Goal: Task Accomplishment & Management: Manage account settings

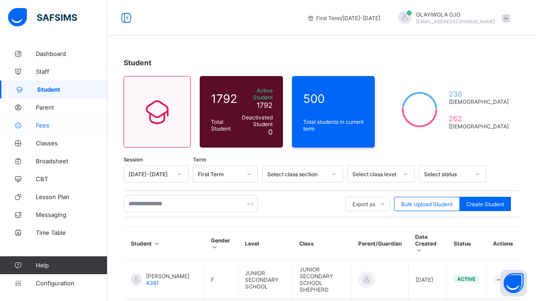
click at [42, 127] on span "Fees" at bounding box center [72, 125] width 72 height 7
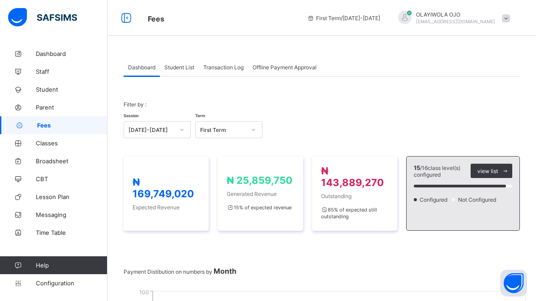
click at [224, 66] on span "Transaction Log" at bounding box center [223, 67] width 40 height 7
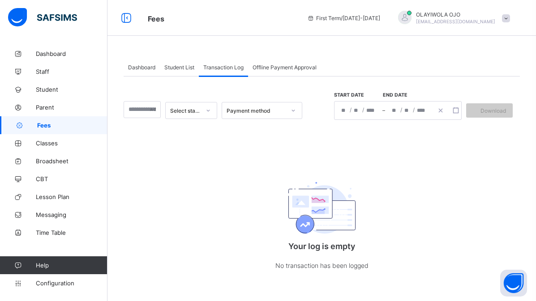
click at [240, 112] on div "Payment method" at bounding box center [255, 110] width 59 height 7
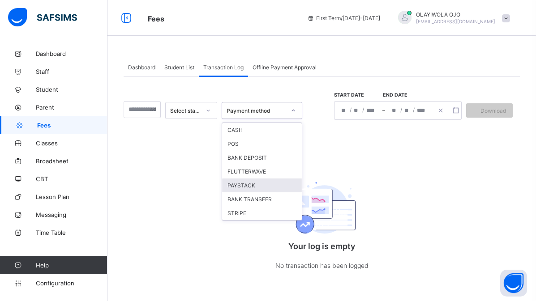
click at [243, 188] on div "PAYSTACK" at bounding box center [262, 186] width 80 height 14
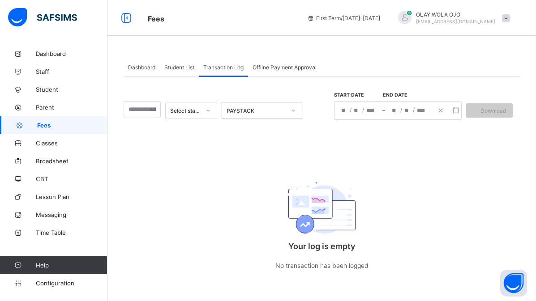
click at [175, 68] on span "Student List" at bounding box center [179, 67] width 30 height 7
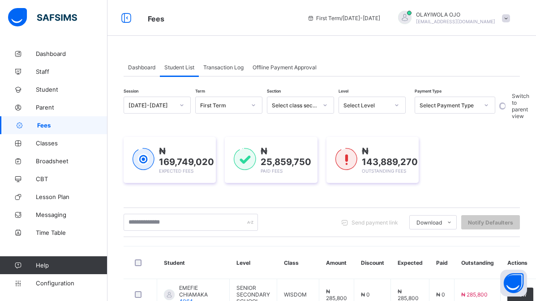
click at [272, 65] on span "Offline Payment Approval" at bounding box center [284, 67] width 64 height 7
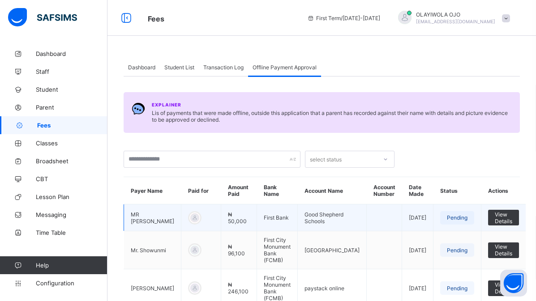
click at [429, 229] on td "[DATE]" at bounding box center [417, 218] width 31 height 27
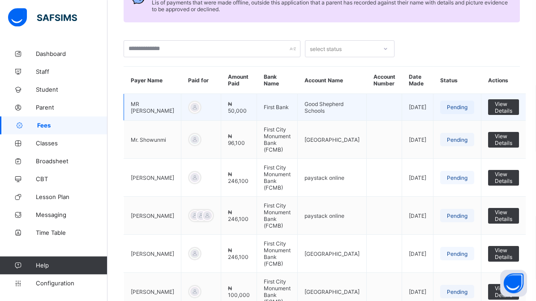
scroll to position [132, 0]
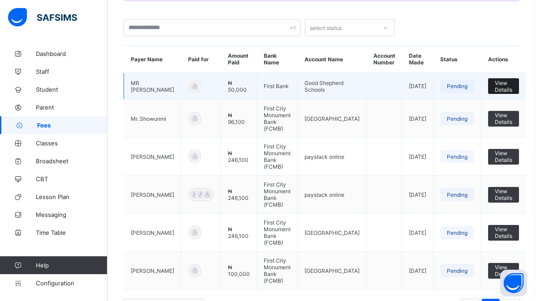
click at [501, 89] on span "View Details" at bounding box center [503, 86] width 17 height 13
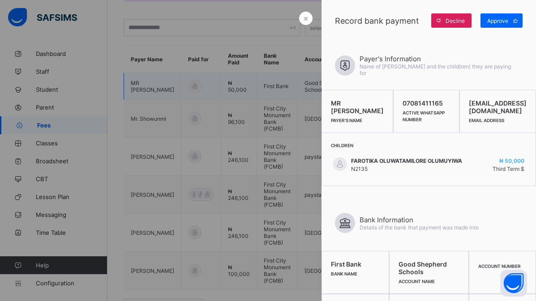
click at [279, 261] on div at bounding box center [268, 150] width 536 height 301
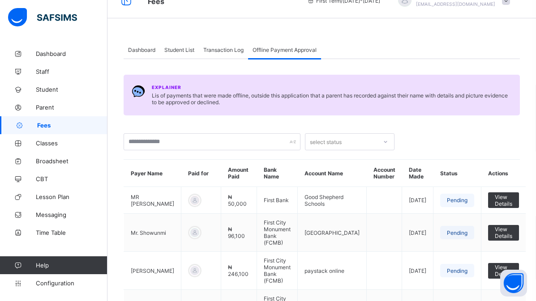
scroll to position [0, 0]
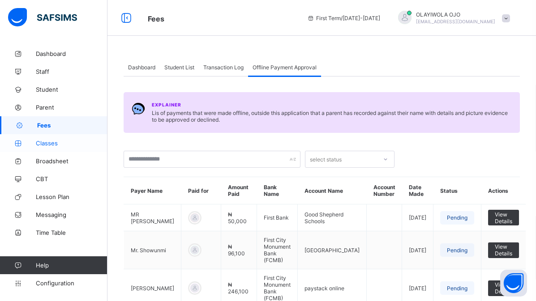
click at [45, 140] on span "Classes" at bounding box center [72, 143] width 72 height 7
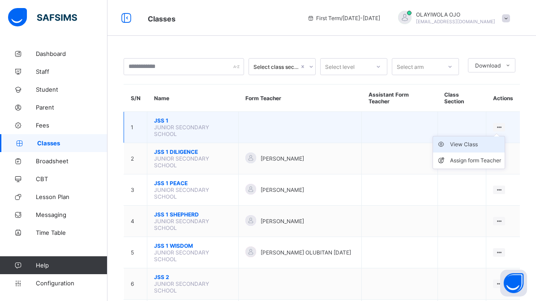
click at [470, 143] on div "View Class" at bounding box center [475, 144] width 51 height 9
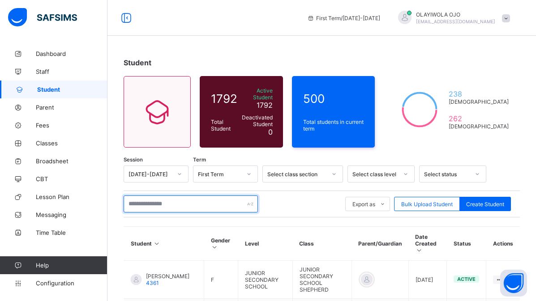
click at [145, 199] on input "text" at bounding box center [191, 204] width 134 height 17
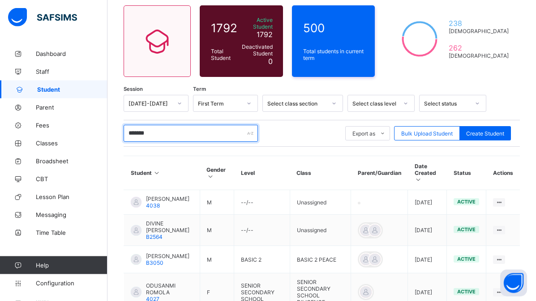
scroll to position [91, 0]
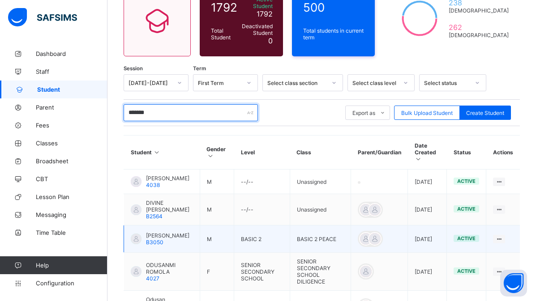
type input "*******"
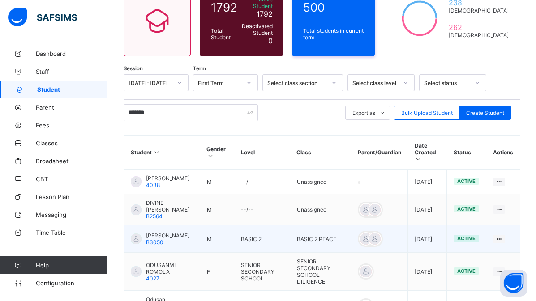
click at [152, 232] on span "[PERSON_NAME]" at bounding box center [167, 235] width 43 height 7
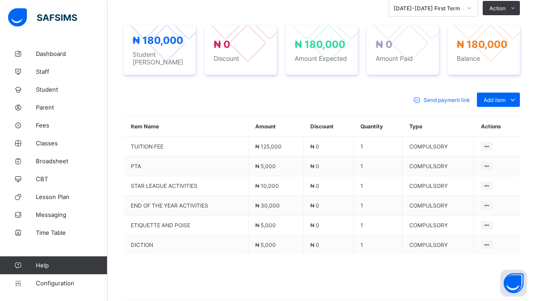
scroll to position [342, 0]
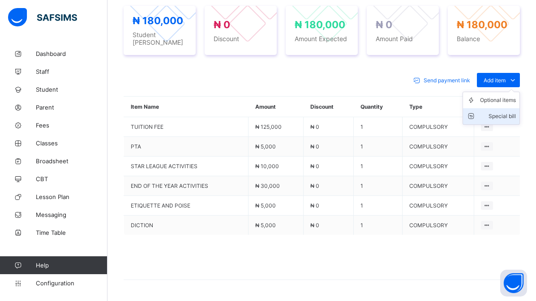
click at [506, 112] on div "Special bill" at bounding box center [498, 116] width 36 height 9
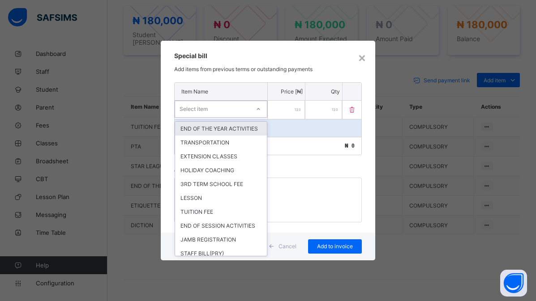
click at [196, 109] on div "Select item" at bounding box center [193, 109] width 28 height 17
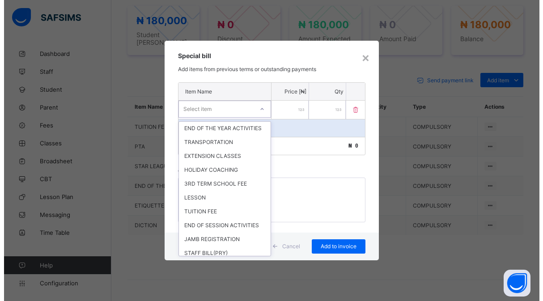
scroll to position [0, 0]
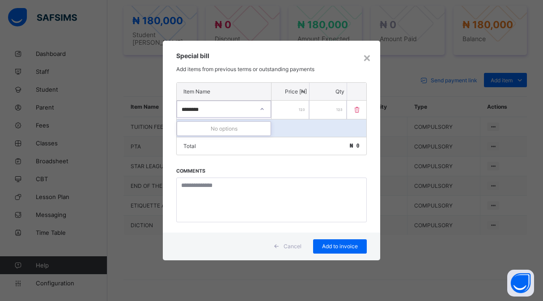
type input "********"
click at [292, 109] on input "number" at bounding box center [291, 110] width 38 height 18
click at [205, 126] on p "Add item" at bounding box center [200, 128] width 22 height 7
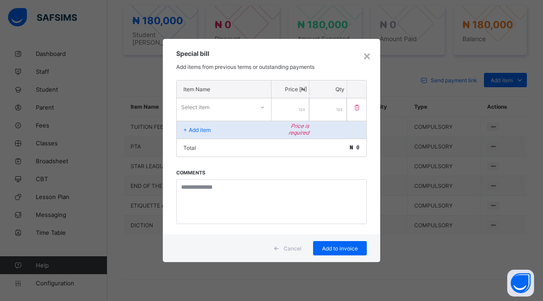
click at [209, 109] on div "Select item" at bounding box center [195, 106] width 28 height 17
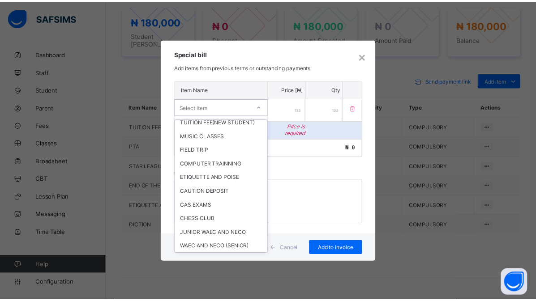
scroll to position [302, 0]
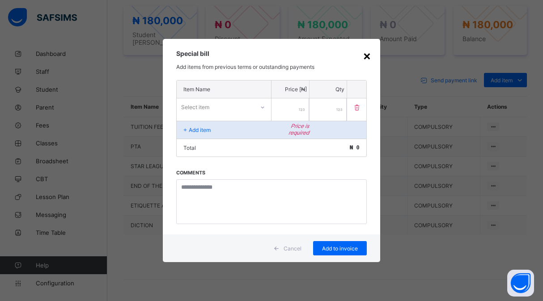
click at [366, 54] on div "×" at bounding box center [367, 55] width 9 height 15
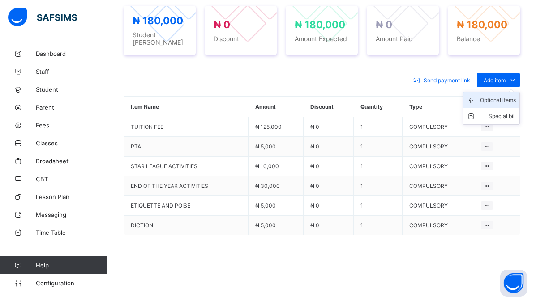
click at [503, 96] on div "Optional items" at bounding box center [498, 100] width 36 height 9
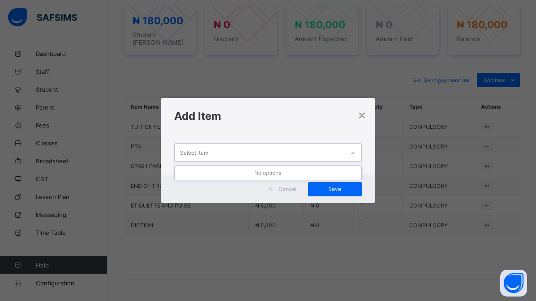
click at [196, 153] on div "Select item" at bounding box center [194, 152] width 28 height 17
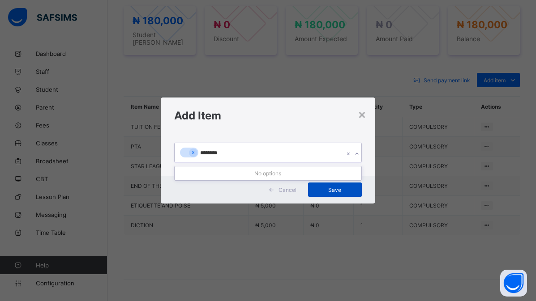
type input "********"
click at [337, 189] on span "Save" at bounding box center [335, 190] width 40 height 7
click at [209, 152] on div at bounding box center [260, 152] width 170 height 19
click at [364, 115] on div "×" at bounding box center [362, 114] width 9 height 15
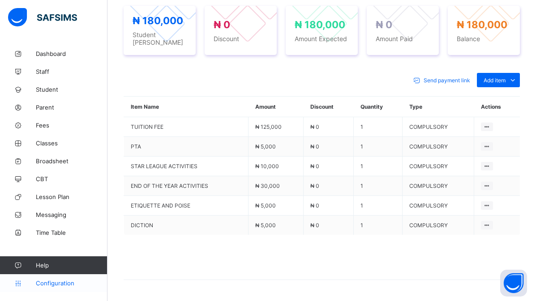
click at [48, 284] on span "Configuration" at bounding box center [71, 283] width 71 height 7
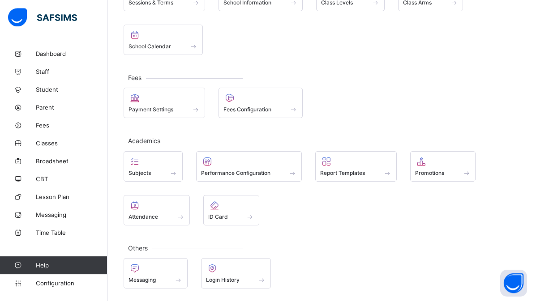
scroll to position [93, 0]
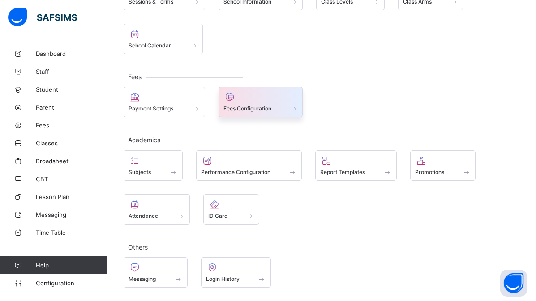
click at [248, 107] on span "Fees Configuration" at bounding box center [247, 108] width 48 height 7
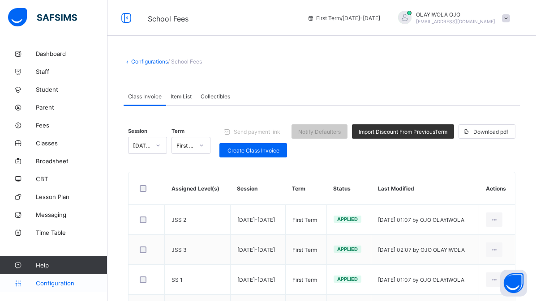
click at [49, 282] on span "Configuration" at bounding box center [71, 283] width 71 height 7
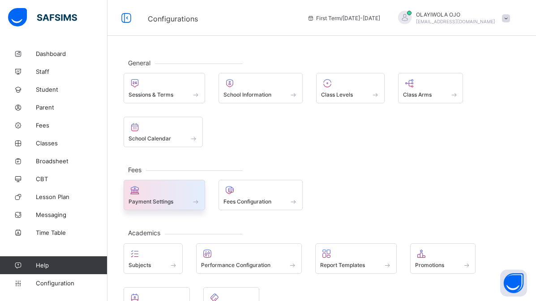
click at [161, 200] on span "Payment Settings" at bounding box center [150, 201] width 45 height 7
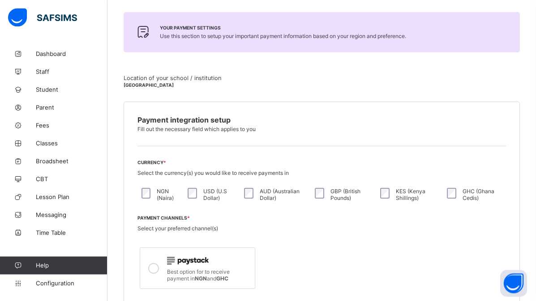
scroll to position [114, 0]
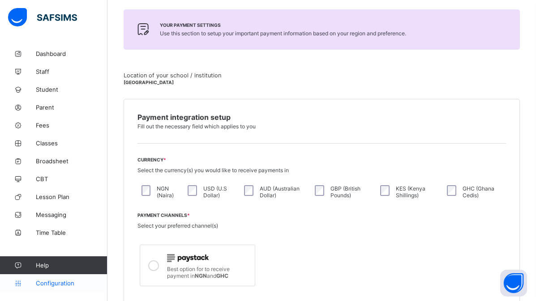
click at [50, 281] on span "Configuration" at bounding box center [71, 283] width 71 height 7
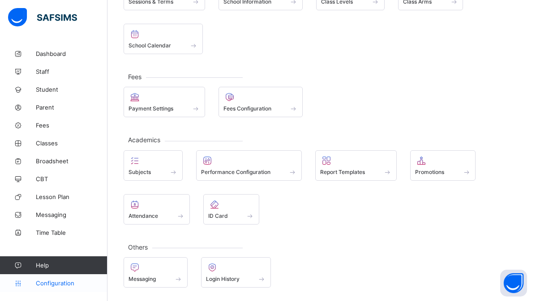
scroll to position [93, 0]
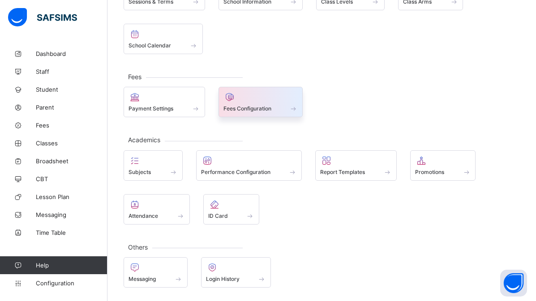
click at [232, 107] on span "Fees Configuration" at bounding box center [247, 108] width 48 height 7
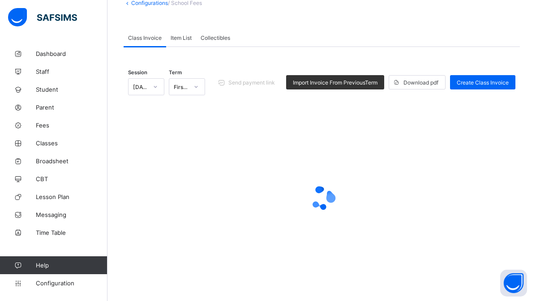
scroll to position [37, 0]
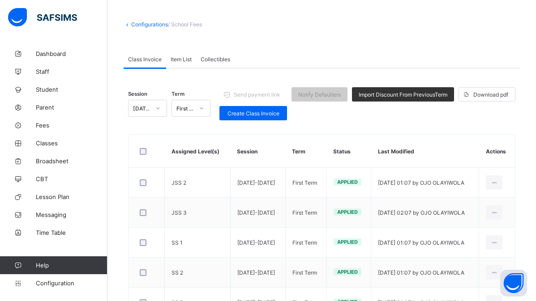
click at [214, 60] on span "Collectibles" at bounding box center [215, 59] width 30 height 7
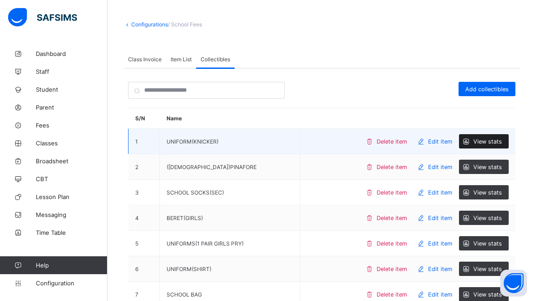
click at [490, 139] on span "View stats" at bounding box center [487, 141] width 29 height 7
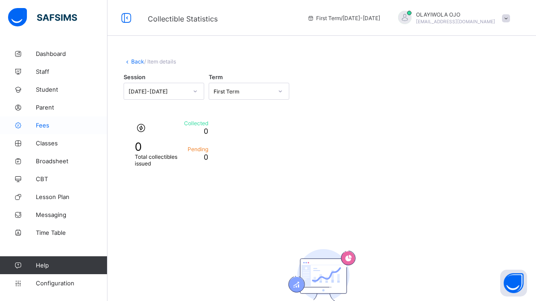
click at [46, 124] on span "Fees" at bounding box center [72, 125] width 72 height 7
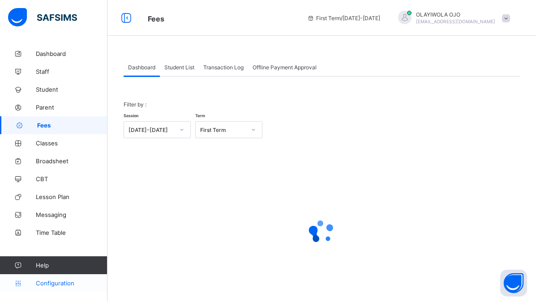
click at [57, 283] on span "Configuration" at bounding box center [71, 283] width 71 height 7
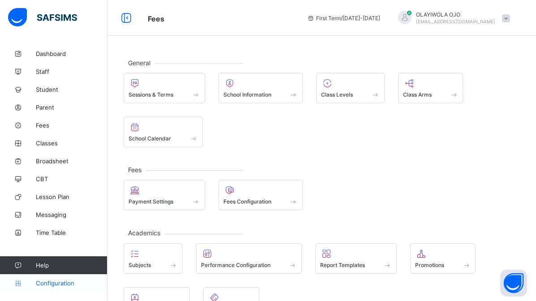
click at [49, 282] on span "Configuration" at bounding box center [71, 283] width 71 height 7
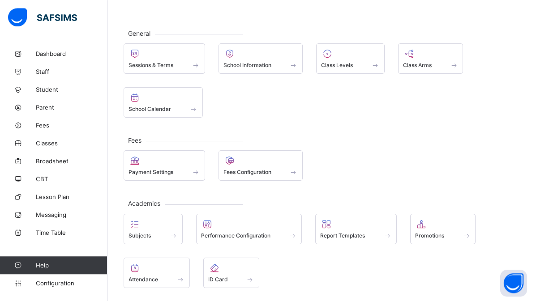
scroll to position [46, 0]
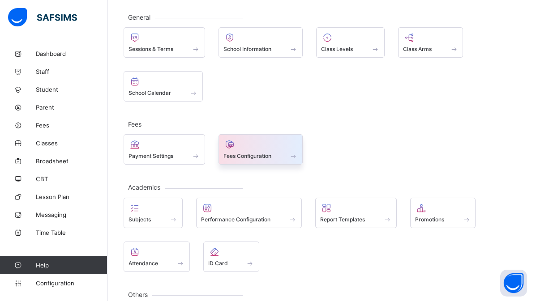
click at [255, 155] on span "Fees Configuration" at bounding box center [247, 156] width 48 height 7
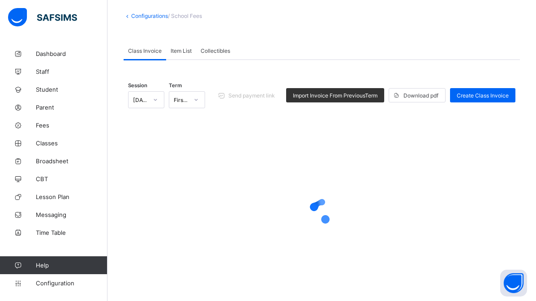
scroll to position [37, 0]
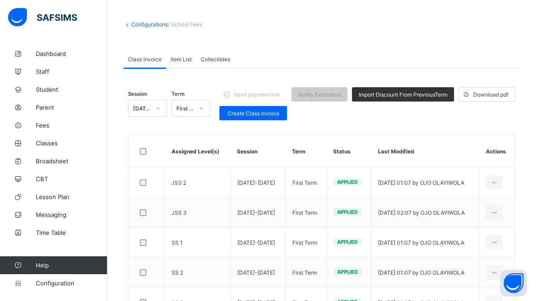
click at [178, 57] on span "Item List" at bounding box center [181, 59] width 21 height 7
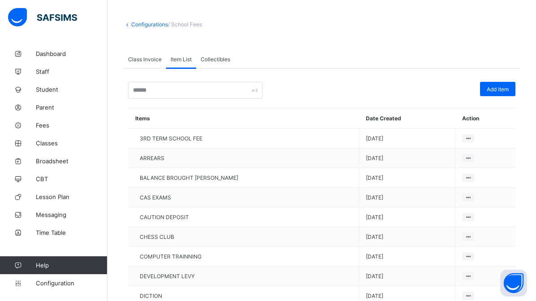
click at [214, 59] on span "Collectibles" at bounding box center [215, 59] width 30 height 7
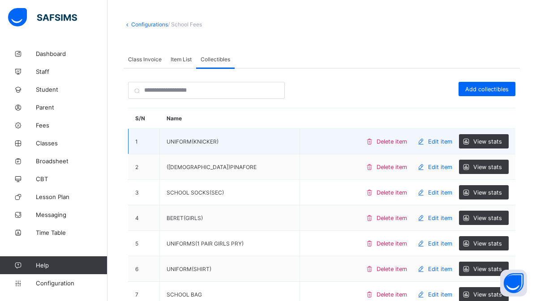
click at [446, 142] on span "Edit item" at bounding box center [440, 141] width 24 height 7
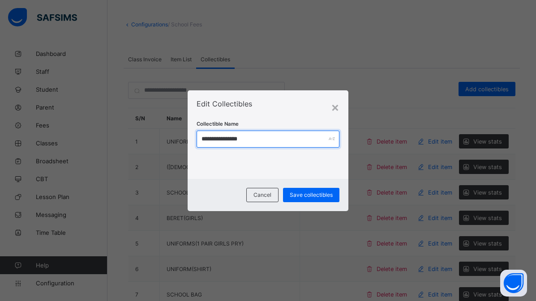
click at [255, 142] on input "**********" at bounding box center [267, 139] width 143 height 17
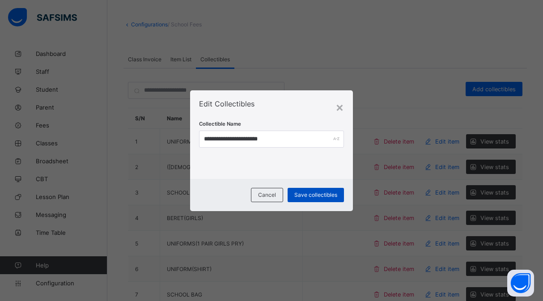
click at [310, 196] on span "Save collectibles" at bounding box center [315, 195] width 43 height 7
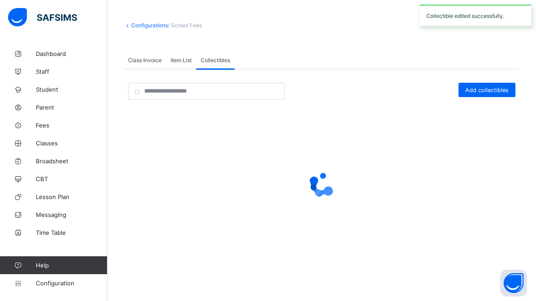
scroll to position [36, 0]
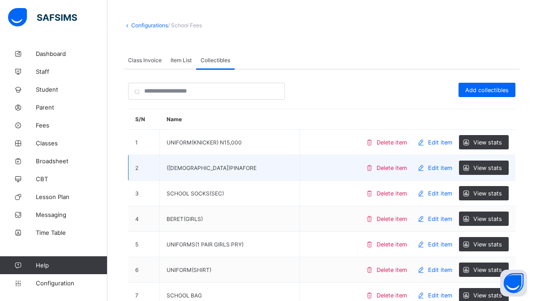
click at [440, 168] on span "Edit item" at bounding box center [440, 168] width 24 height 7
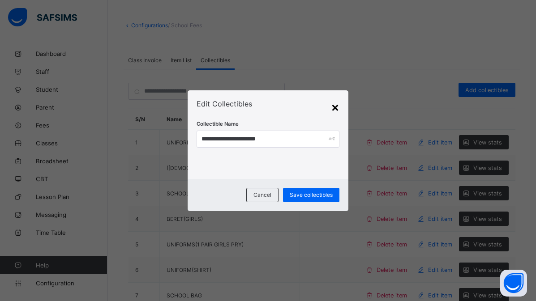
click at [333, 106] on div "×" at bounding box center [335, 106] width 9 height 15
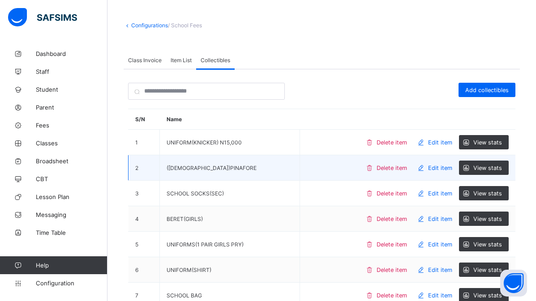
click at [450, 167] on span "Edit item" at bounding box center [440, 168] width 24 height 7
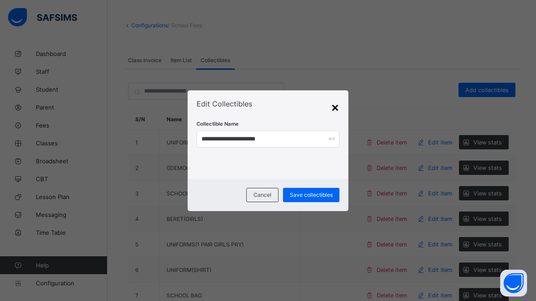
click at [335, 107] on div "×" at bounding box center [335, 106] width 9 height 15
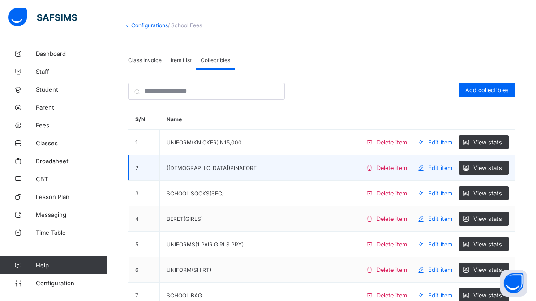
click at [186, 166] on td "([DEMOGRAPHIC_DATA])PINAFORE" at bounding box center [230, 168] width 140 height 26
click at [442, 168] on span "Edit item" at bounding box center [440, 168] width 24 height 7
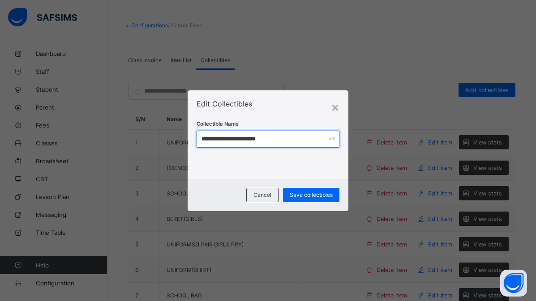
click at [217, 139] on input "**********" at bounding box center [267, 139] width 143 height 17
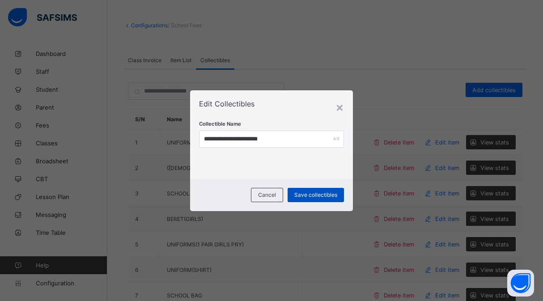
click at [308, 195] on span "Save collectibles" at bounding box center [315, 195] width 43 height 7
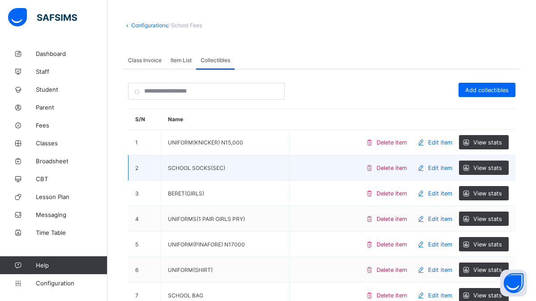
click at [443, 167] on span "Edit item" at bounding box center [440, 168] width 24 height 7
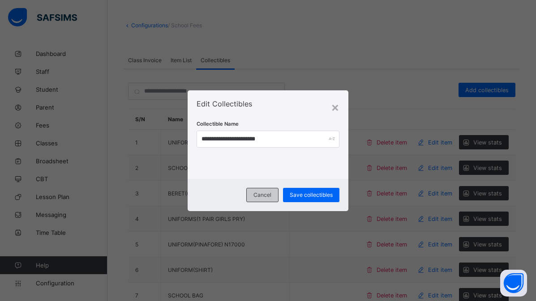
click at [264, 193] on span "Cancel" at bounding box center [262, 195] width 18 height 7
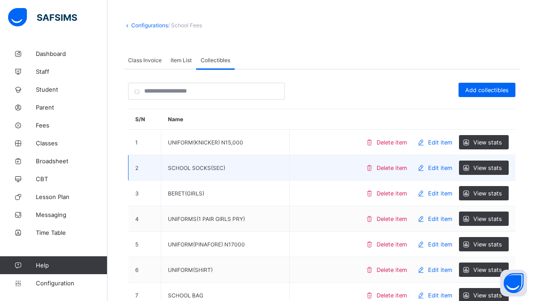
click at [443, 167] on span "Edit item" at bounding box center [440, 168] width 24 height 7
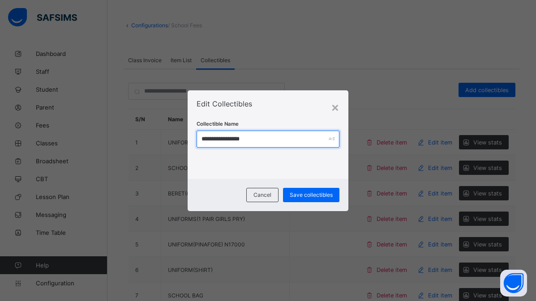
click at [260, 141] on input "**********" at bounding box center [267, 139] width 143 height 17
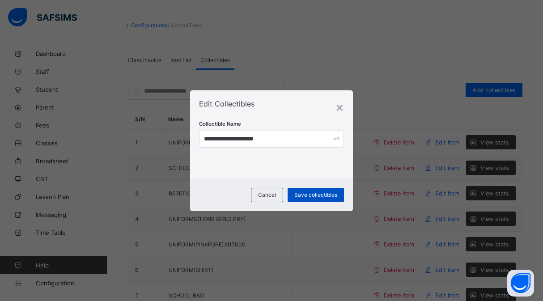
click at [307, 195] on span "Save collectibles" at bounding box center [315, 195] width 43 height 7
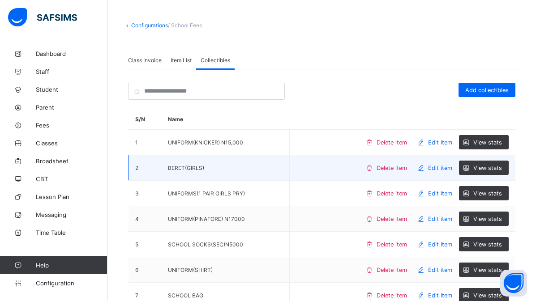
click at [443, 167] on span "Edit item" at bounding box center [440, 168] width 24 height 7
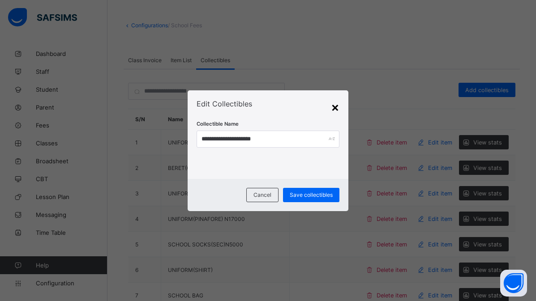
click at [334, 107] on div "×" at bounding box center [335, 106] width 9 height 15
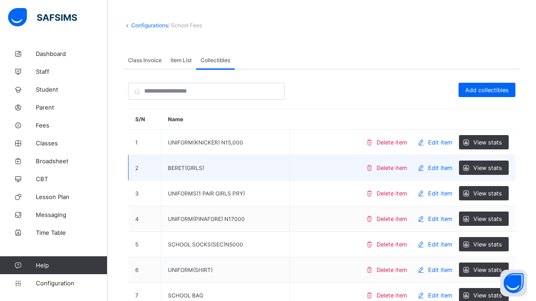
click at [446, 166] on span "Edit item" at bounding box center [440, 168] width 24 height 7
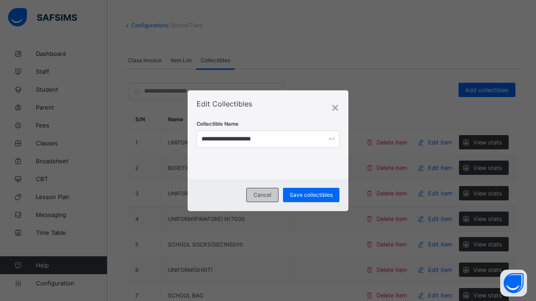
click at [266, 193] on span "Cancel" at bounding box center [262, 195] width 18 height 7
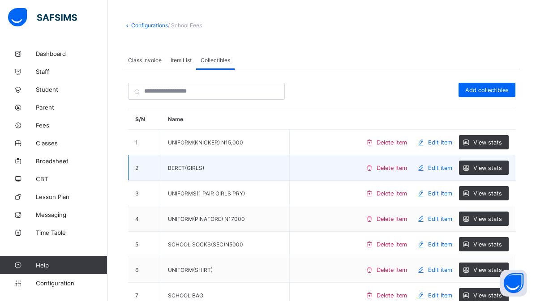
click at [428, 166] on span at bounding box center [421, 168] width 14 height 14
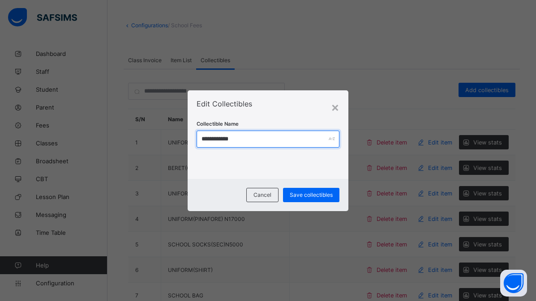
click at [247, 144] on input "**********" at bounding box center [267, 139] width 143 height 17
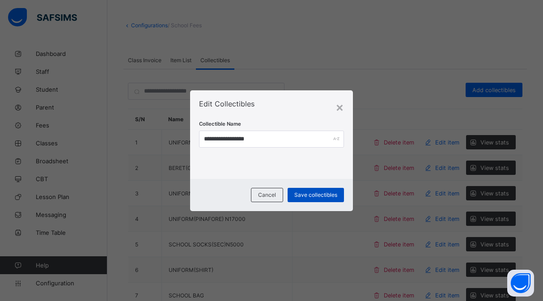
click at [311, 194] on span "Save collectibles" at bounding box center [315, 195] width 43 height 7
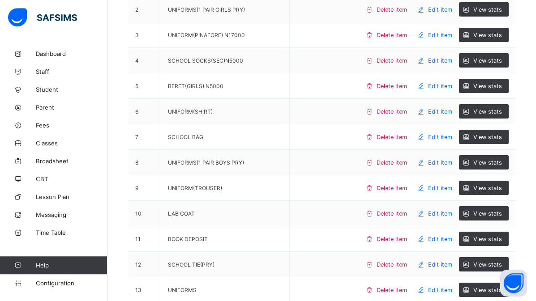
scroll to position [196, 0]
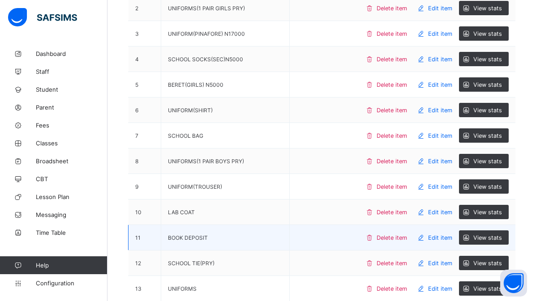
click at [443, 237] on span "Edit item" at bounding box center [440, 237] width 24 height 7
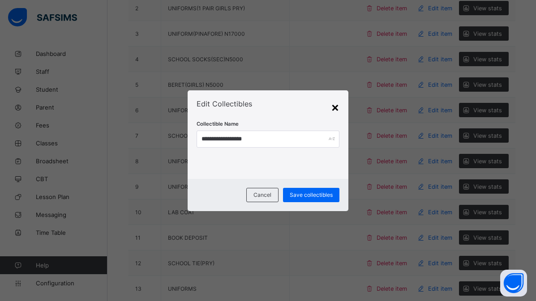
click at [334, 107] on div "×" at bounding box center [335, 106] width 9 height 15
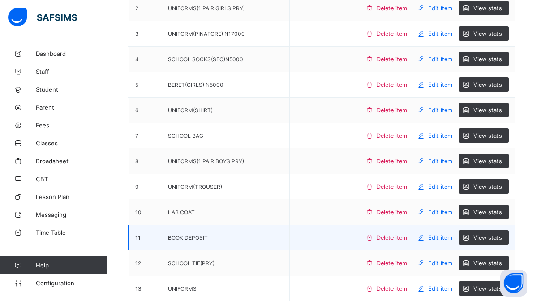
click at [441, 236] on span "Edit item" at bounding box center [440, 237] width 24 height 7
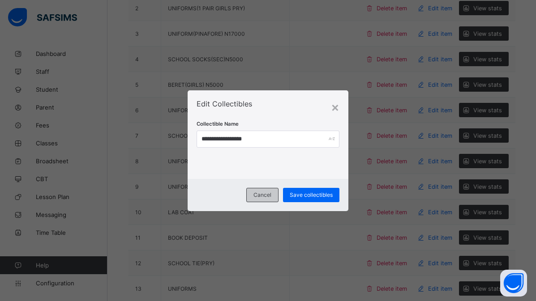
click at [262, 194] on span "Cancel" at bounding box center [262, 195] width 18 height 7
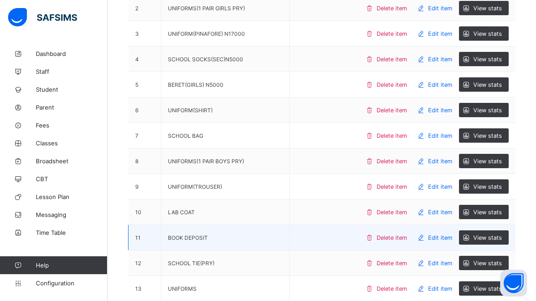
click at [440, 237] on span "Edit item" at bounding box center [440, 237] width 24 height 7
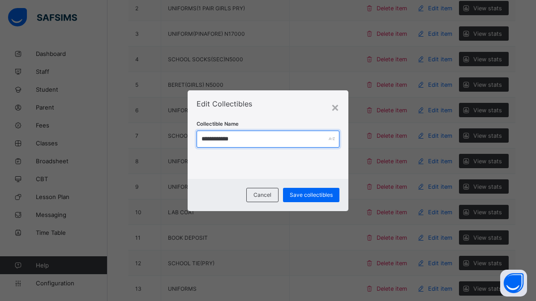
click at [243, 143] on input "**********" at bounding box center [267, 139] width 143 height 17
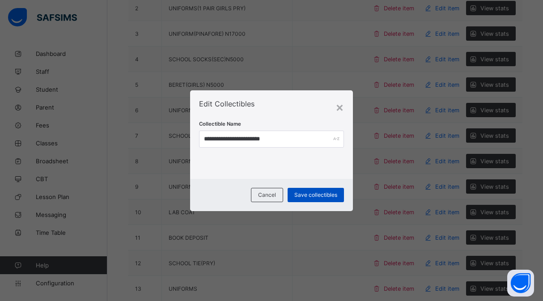
click at [305, 195] on span "Save collectibles" at bounding box center [315, 195] width 43 height 7
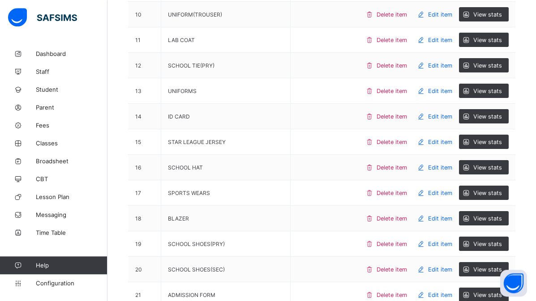
scroll to position [380, 0]
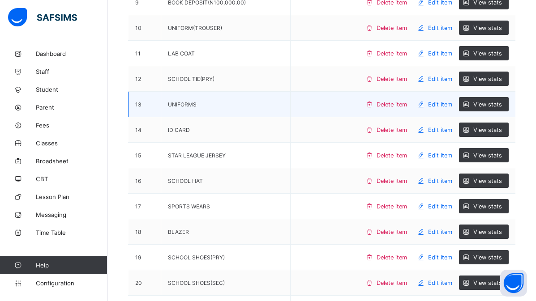
click at [442, 103] on span "Edit item" at bounding box center [440, 104] width 24 height 7
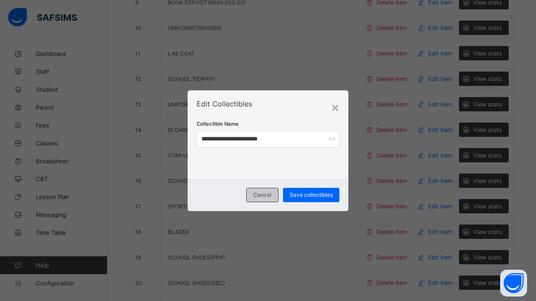
click at [264, 195] on span "Cancel" at bounding box center [262, 195] width 18 height 7
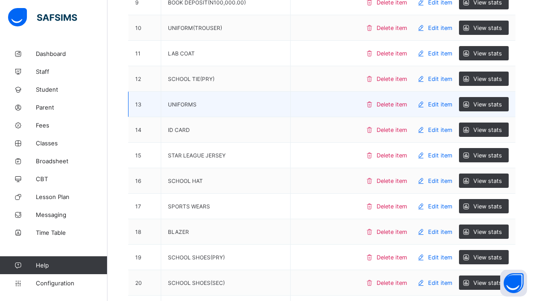
click at [447, 105] on span "Edit item" at bounding box center [440, 104] width 24 height 7
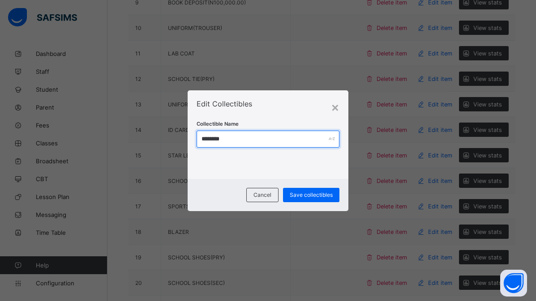
click at [236, 140] on input "********" at bounding box center [267, 139] width 143 height 17
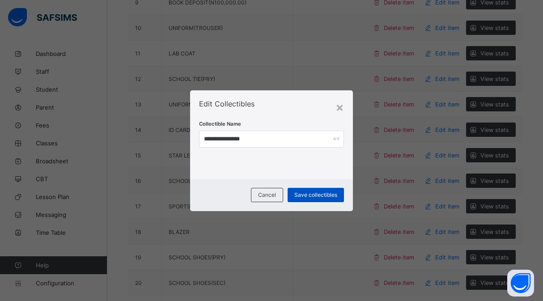
click at [312, 192] on span "Save collectibles" at bounding box center [315, 195] width 43 height 7
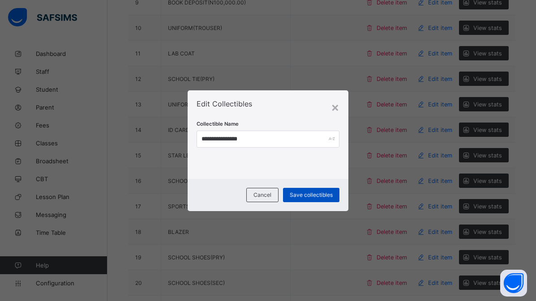
scroll to position [36, 0]
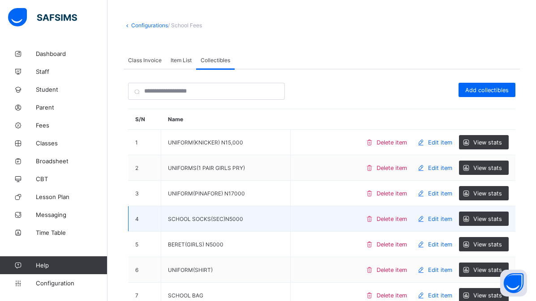
click at [296, 231] on td "Delete item Edit item View stats" at bounding box center [402, 219] width 225 height 26
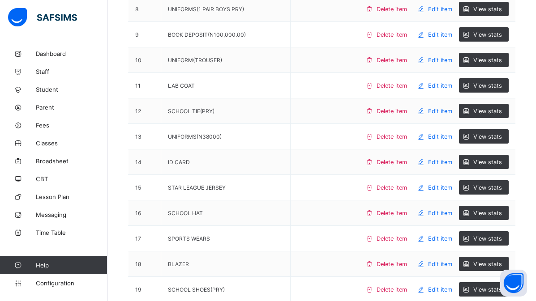
scroll to position [401, 0]
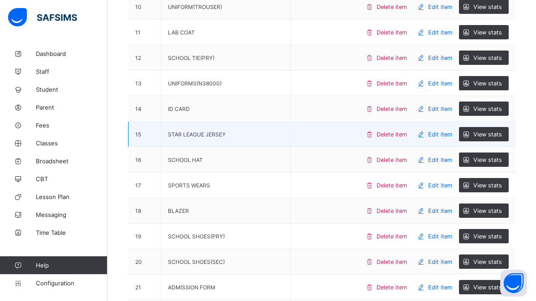
click at [444, 132] on span "Edit item" at bounding box center [440, 134] width 24 height 7
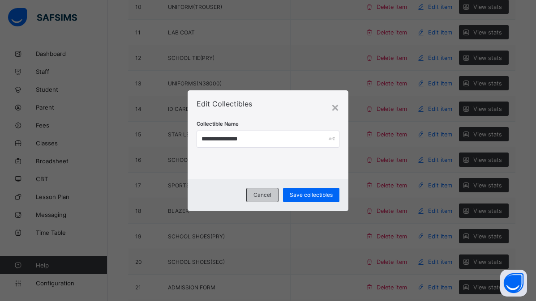
click at [266, 195] on span "Cancel" at bounding box center [262, 195] width 18 height 7
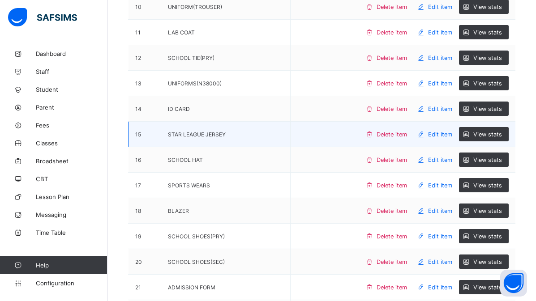
click at [443, 134] on span "Edit item" at bounding box center [440, 134] width 24 height 7
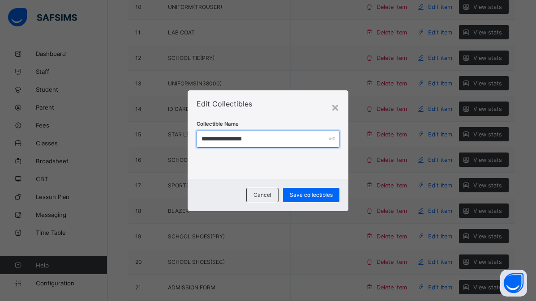
click at [266, 141] on input "**********" at bounding box center [267, 139] width 143 height 17
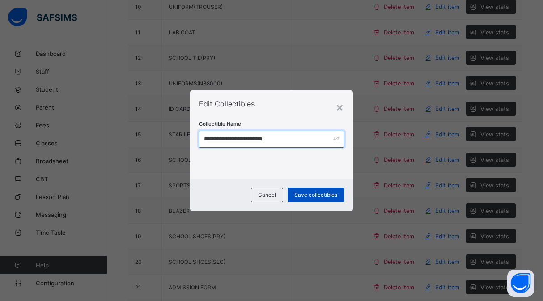
type input "**********"
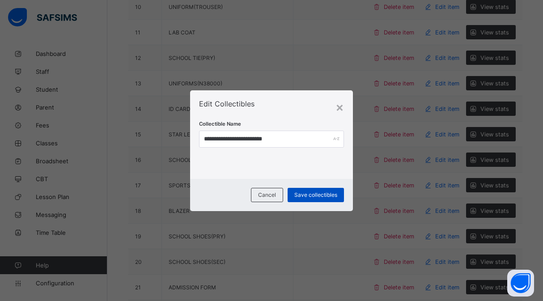
click at [311, 192] on span "Save collectibles" at bounding box center [315, 195] width 43 height 7
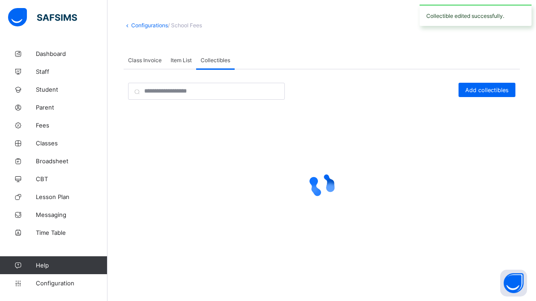
scroll to position [36, 0]
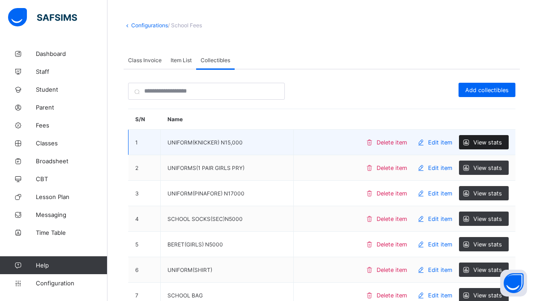
click at [492, 139] on span "View stats" at bounding box center [487, 142] width 29 height 7
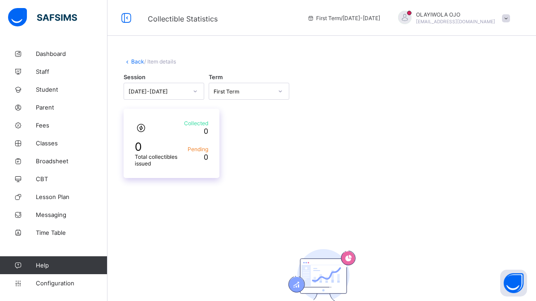
click at [202, 152] on span "Pending" at bounding box center [196, 149] width 24 height 7
click at [254, 204] on div "Back / Item details Session [DATE]-[DATE] Term First Term 0 Total collectibles …" at bounding box center [321, 194] width 428 height 299
click at [46, 87] on span "Student" at bounding box center [72, 89] width 72 height 7
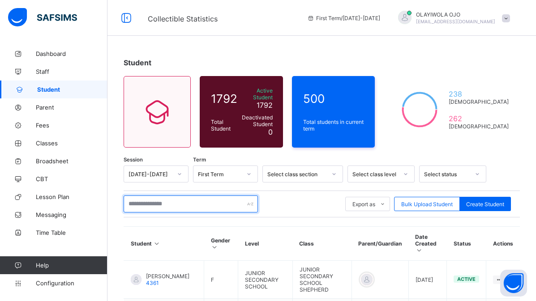
click at [148, 199] on input "text" at bounding box center [191, 204] width 134 height 17
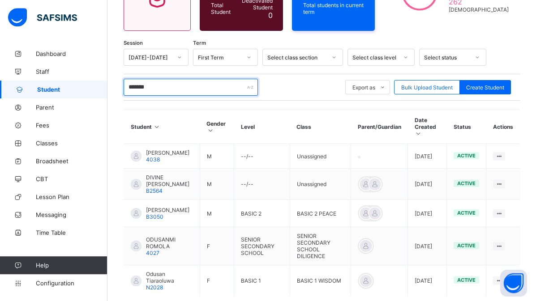
scroll to position [137, 0]
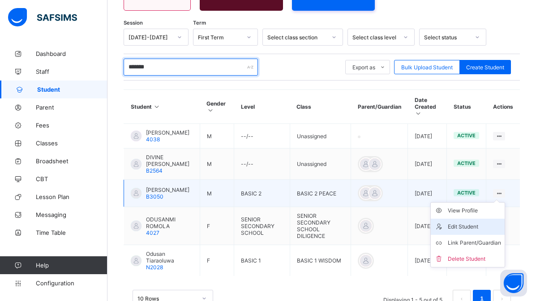
type input "*******"
click at [472, 223] on div "Edit Student" at bounding box center [474, 226] width 53 height 9
select select "**"
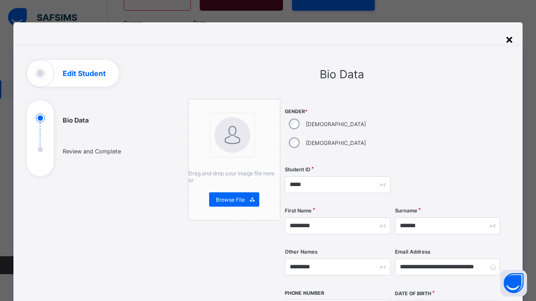
click at [509, 37] on div "×" at bounding box center [509, 38] width 9 height 15
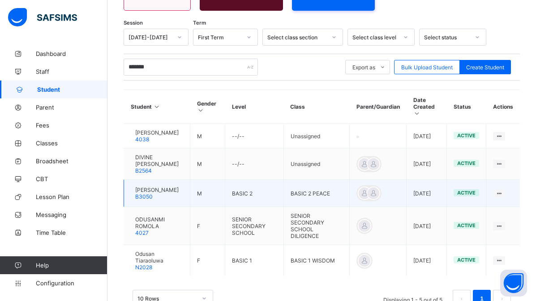
click at [131, 193] on div at bounding box center [131, 193] width 0 height 0
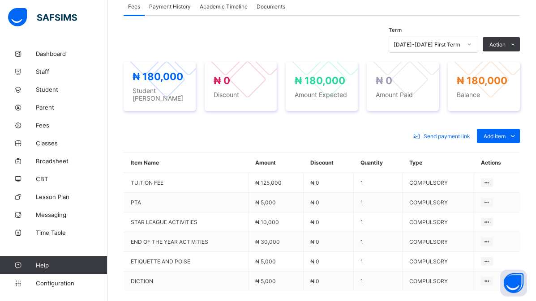
scroll to position [297, 0]
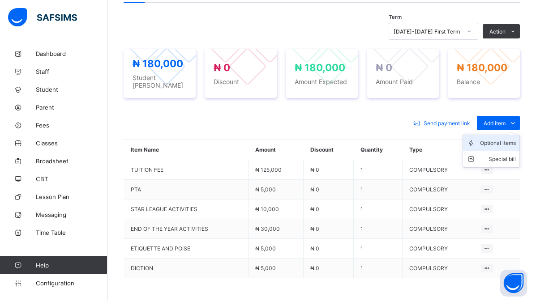
click at [503, 141] on div "Optional items" at bounding box center [498, 143] width 36 height 9
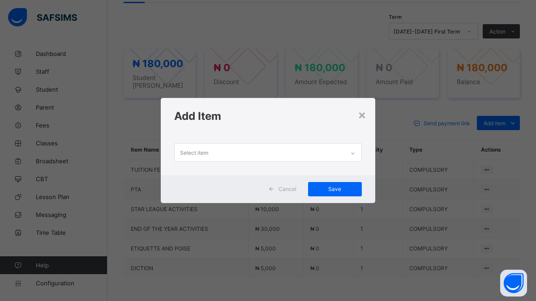
click at [193, 155] on div "Select item" at bounding box center [194, 152] width 28 height 17
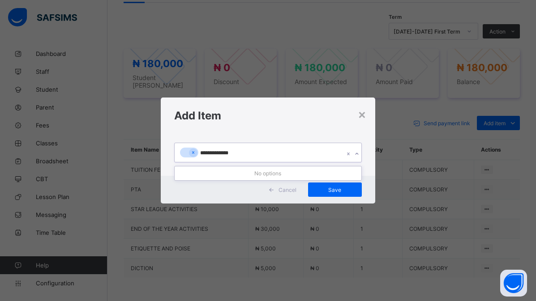
type input "**********"
